Goal: Transaction & Acquisition: Purchase product/service

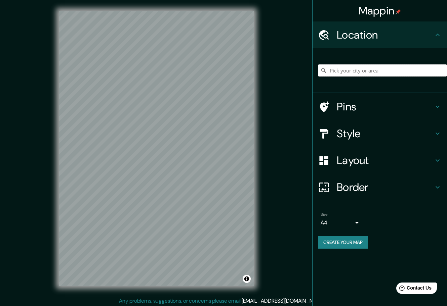
click at [361, 68] on input "Pick your city or area" at bounding box center [382, 70] width 129 height 12
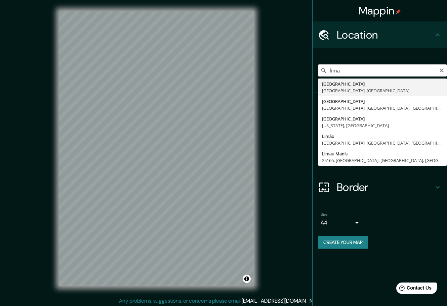
type input "[GEOGRAPHIC_DATA], [GEOGRAPHIC_DATA], [GEOGRAPHIC_DATA]"
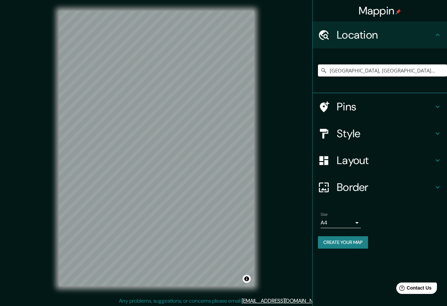
click at [269, 157] on div "Mappin Location [GEOGRAPHIC_DATA], [GEOGRAPHIC_DATA], [GEOGRAPHIC_DATA] Pins St…" at bounding box center [223, 154] width 447 height 308
click at [361, 133] on h4 "Style" at bounding box center [385, 133] width 97 height 13
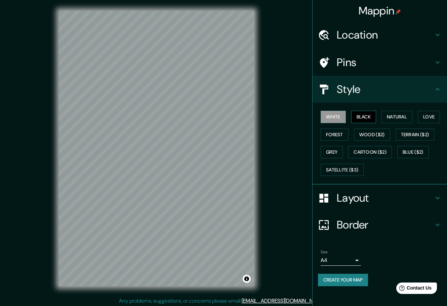
click at [358, 118] on button "Black" at bounding box center [363, 117] width 25 height 12
click at [393, 117] on button "Natural" at bounding box center [396, 117] width 31 height 12
click at [424, 122] on button "Love" at bounding box center [429, 117] width 22 height 12
click at [340, 137] on button "Forest" at bounding box center [334, 135] width 28 height 12
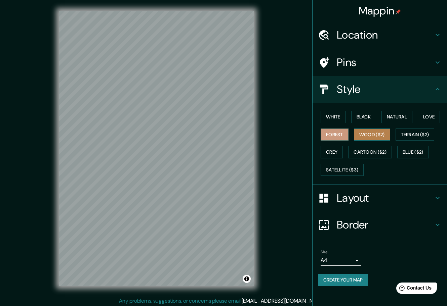
click at [363, 135] on button "Wood ($2)" at bounding box center [372, 135] width 36 height 12
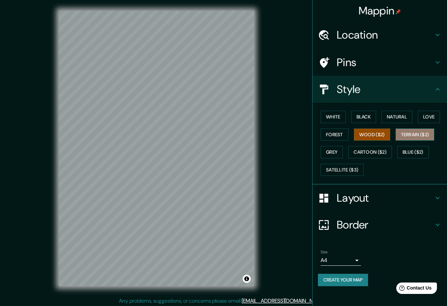
click at [416, 137] on button "Terrain ($2)" at bounding box center [414, 135] width 39 height 12
click at [335, 155] on button "Grey" at bounding box center [331, 152] width 22 height 12
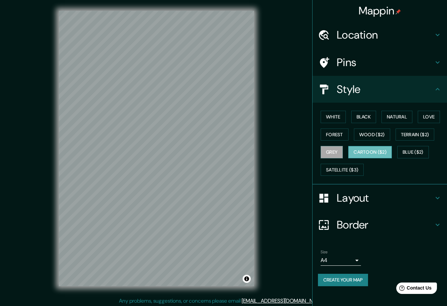
click at [373, 153] on button "Cartoon ($2)" at bounding box center [370, 152] width 44 height 12
click at [432, 151] on div "White Black Natural Love Forest Wood ($2) Terrain ($2) Grey Cartoon ($2) Blue (…" at bounding box center [382, 143] width 129 height 71
click at [416, 151] on button "Blue ($2)" at bounding box center [413, 152] width 32 height 12
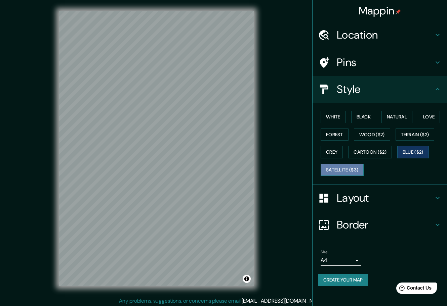
click at [349, 171] on button "Satellite ($3)" at bounding box center [341, 170] width 43 height 12
click at [343, 115] on button "White" at bounding box center [332, 117] width 25 height 12
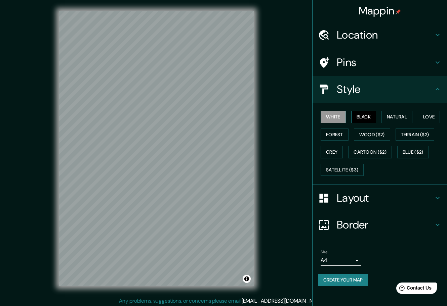
click at [353, 117] on button "Black" at bounding box center [363, 117] width 25 height 12
click at [388, 117] on button "Natural" at bounding box center [396, 117] width 31 height 12
click at [419, 116] on button "Love" at bounding box center [429, 117] width 22 height 12
click at [343, 134] on button "Forest" at bounding box center [334, 135] width 28 height 12
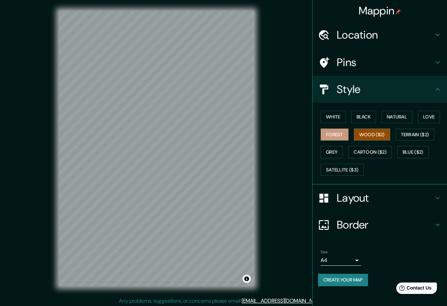
click at [374, 134] on button "Wood ($2)" at bounding box center [372, 135] width 36 height 12
click at [416, 135] on button "Terrain ($2)" at bounding box center [414, 135] width 39 height 12
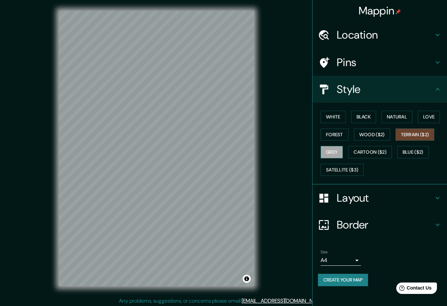
click at [334, 157] on button "Grey" at bounding box center [331, 152] width 22 height 12
click at [374, 149] on button "Cartoon ($2)" at bounding box center [370, 152] width 44 height 12
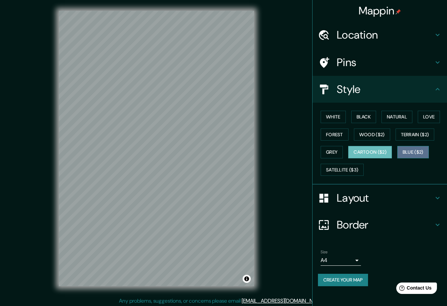
click at [406, 149] on button "Blue ($2)" at bounding box center [413, 152] width 32 height 12
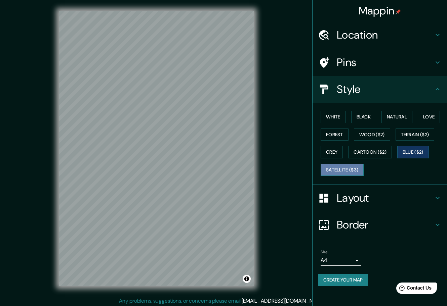
click at [350, 168] on button "Satellite ($3)" at bounding box center [341, 170] width 43 height 12
click at [429, 122] on button "Love" at bounding box center [429, 117] width 22 height 12
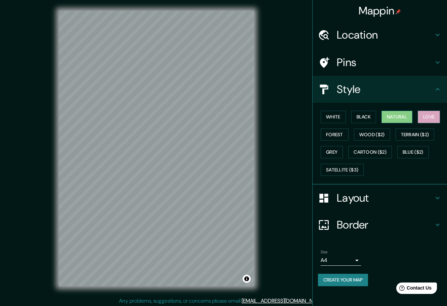
click at [397, 121] on button "Natural" at bounding box center [396, 117] width 31 height 12
click at [360, 118] on button "Black" at bounding box center [363, 117] width 25 height 12
click at [402, 117] on button "Natural" at bounding box center [396, 117] width 31 height 12
click at [350, 169] on button "Satellite ($3)" at bounding box center [341, 170] width 43 height 12
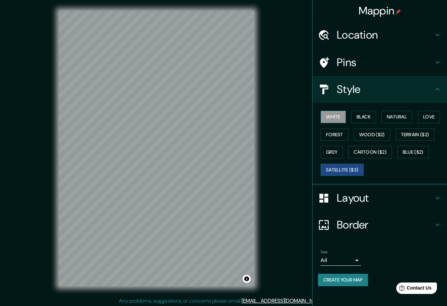
click at [342, 118] on button "White" at bounding box center [332, 117] width 25 height 12
click at [357, 118] on button "Black" at bounding box center [363, 117] width 25 height 12
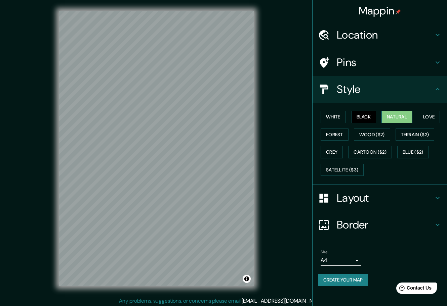
click at [384, 116] on button "Natural" at bounding box center [396, 117] width 31 height 12
